Goal: Communication & Community: Answer question/provide support

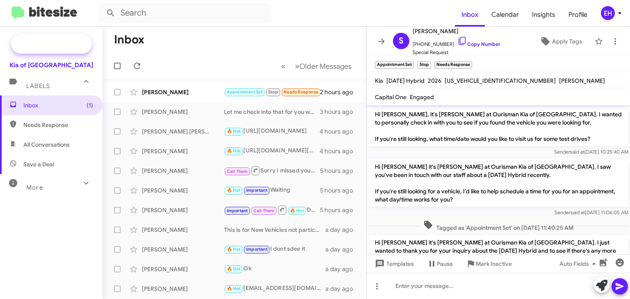
scroll to position [675, 0]
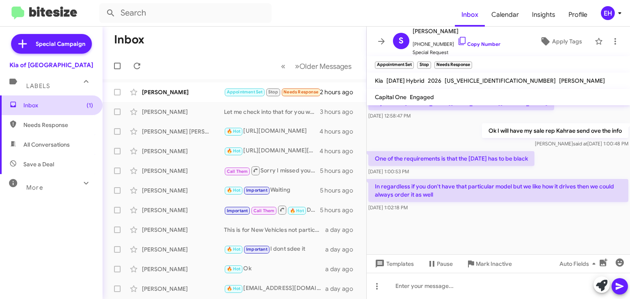
click at [41, 112] on span "Inbox (1)" at bounding box center [51, 106] width 103 height 20
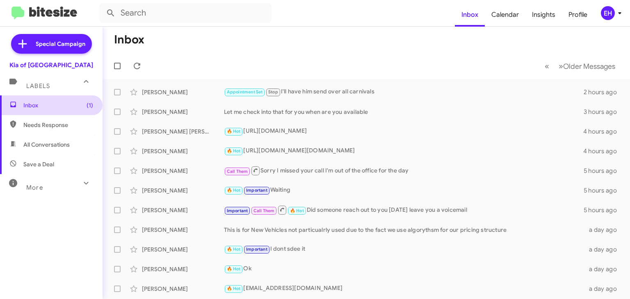
click at [57, 107] on span "Inbox (1)" at bounding box center [58, 105] width 70 height 8
click at [572, 64] on span "Older Messages" at bounding box center [589, 66] width 52 height 9
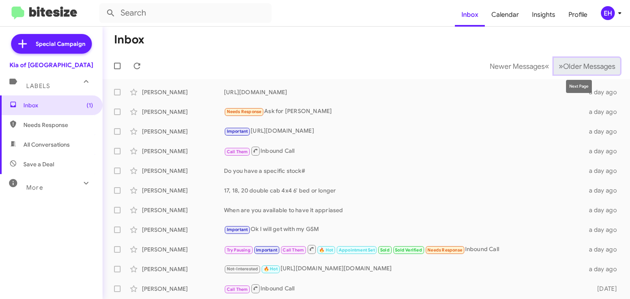
click at [573, 71] on button "» Next Older Messages" at bounding box center [587, 66] width 66 height 17
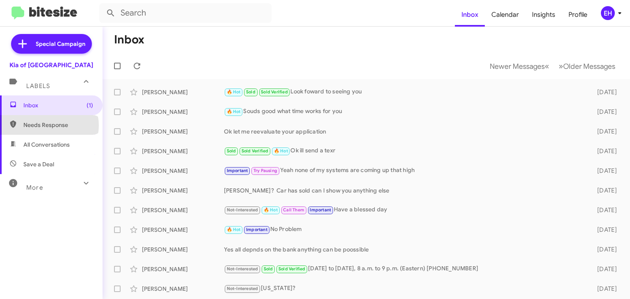
click at [49, 125] on span "Needs Response" at bounding box center [58, 125] width 70 height 8
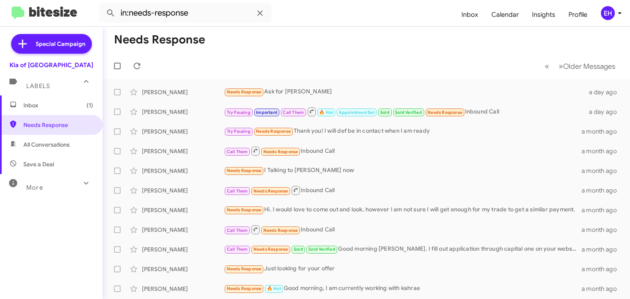
click at [50, 146] on span "All Conversations" at bounding box center [46, 145] width 46 height 8
type input "in:all-conversations"
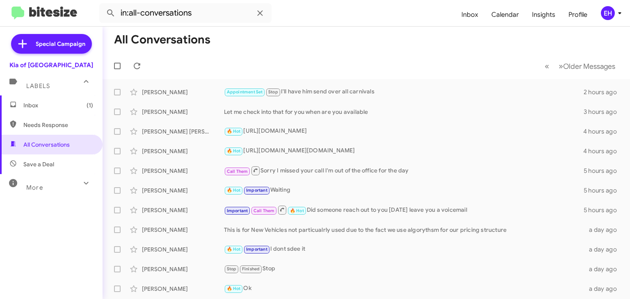
click at [65, 100] on span "Inbox (1)" at bounding box center [51, 106] width 103 height 20
